Goal: Task Accomplishment & Management: Use online tool/utility

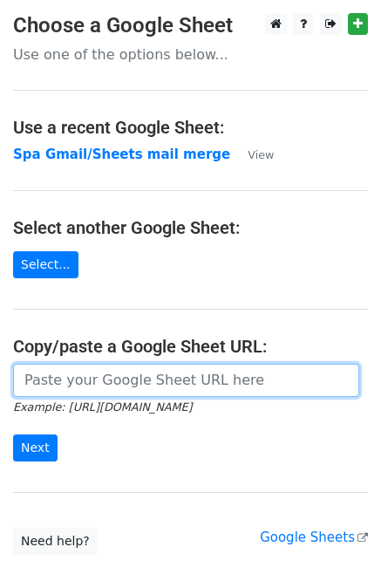
click at [63, 382] on input "url" at bounding box center [186, 380] width 346 height 33
paste input "[URL][DOMAIN_NAME]"
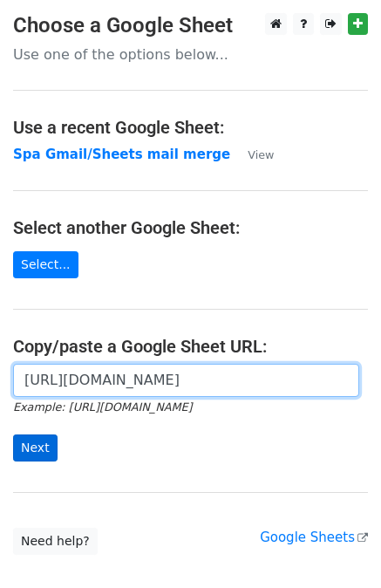
type input "[URL][DOMAIN_NAME]"
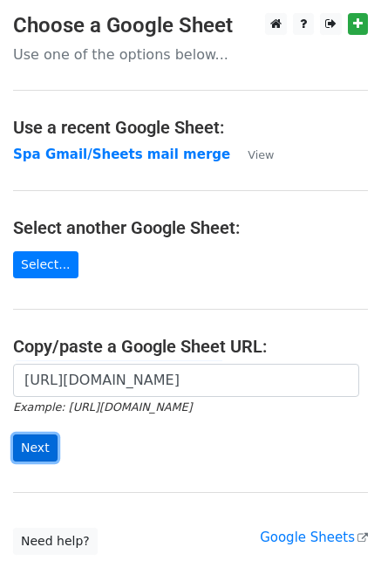
scroll to position [0, 0]
click at [44, 453] on input "Next" at bounding box center [35, 447] width 44 height 27
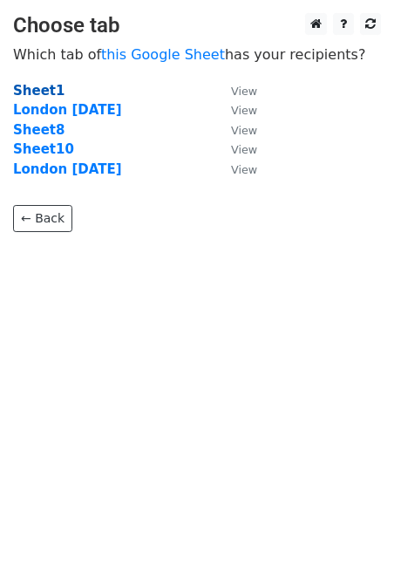
click at [38, 91] on strong "Sheet1" at bounding box center [38, 91] width 51 height 16
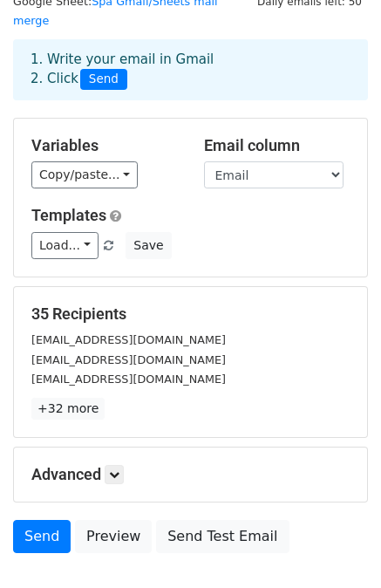
scroll to position [66, 0]
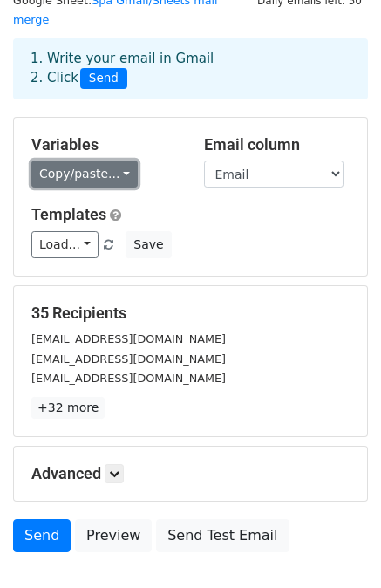
click at [106, 160] on link "Copy/paste..." at bounding box center [84, 173] width 106 height 27
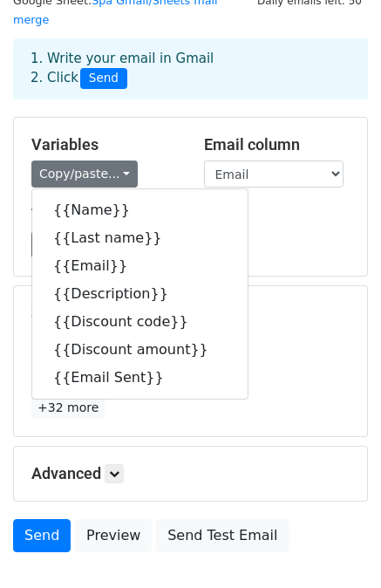
click at [248, 242] on div "Variables Copy/paste... {{Name}} {{Last name}} {{Email}} {{Description}} {{Disc…" at bounding box center [190, 197] width 353 height 158
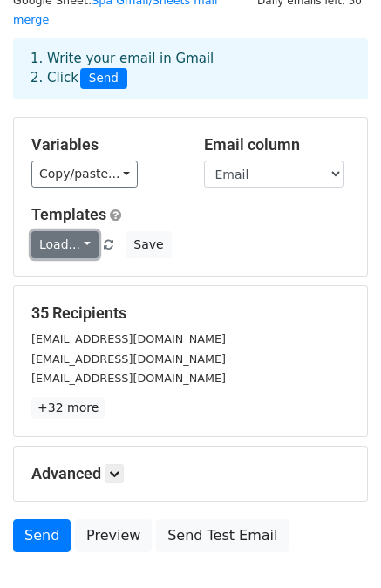
click at [65, 231] on link "Load..." at bounding box center [64, 244] width 67 height 27
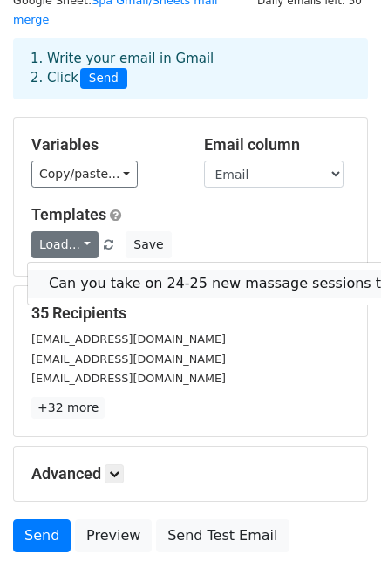
click at [126, 269] on link "Can you take on 24-25 new massage sessions this month?" at bounding box center [253, 283] width 451 height 28
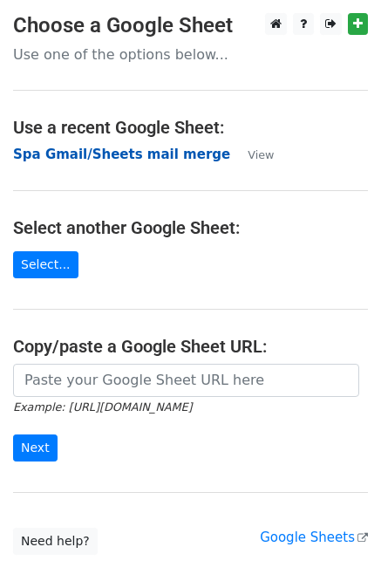
click at [169, 161] on strong "Spa Gmail/Sheets mail merge" at bounding box center [121, 154] width 217 height 16
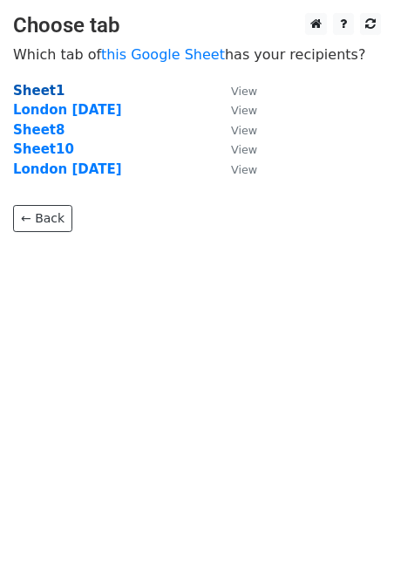
click at [43, 95] on strong "Sheet1" at bounding box center [38, 91] width 51 height 16
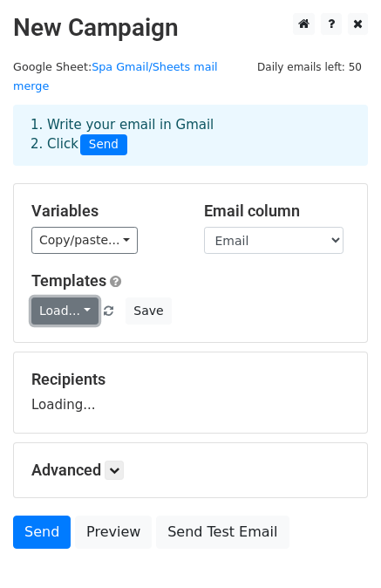
click at [80, 297] on link "Load..." at bounding box center [64, 310] width 67 height 27
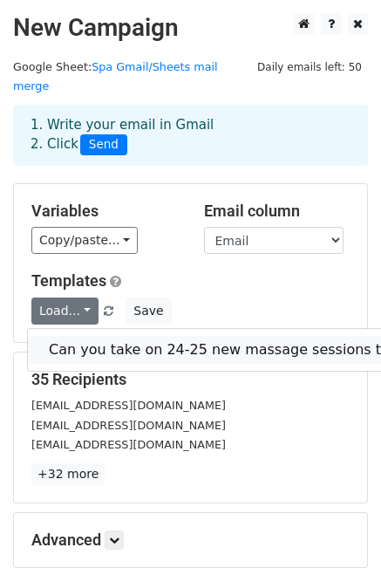
click at [90, 336] on link "Can you take on 24-25 new massage sessions this month?" at bounding box center [253, 350] width 451 height 28
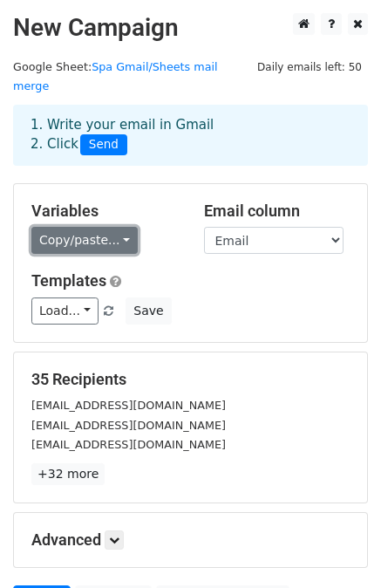
click at [91, 227] on link "Copy/paste..." at bounding box center [84, 240] width 106 height 27
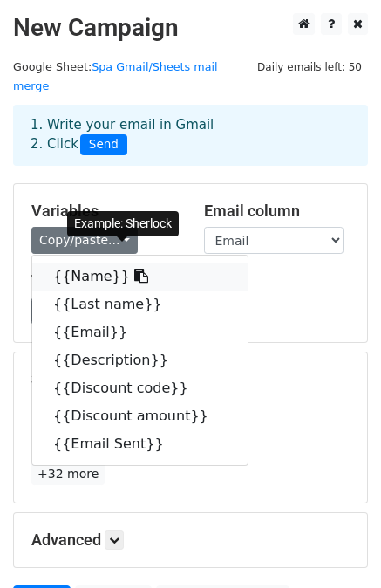
click at [60, 262] on link "{{Name}}" at bounding box center [139, 276] width 215 height 28
